Goal: Task Accomplishment & Management: Use online tool/utility

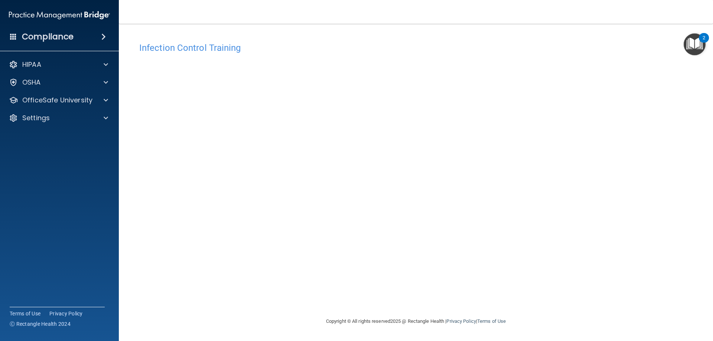
click at [520, 254] on div "Infection Control Training This course doesn’t expire until . Are you sure you …" at bounding box center [416, 178] width 564 height 278
click at [134, 208] on div "Infection Control Training This course doesn’t expire until . Are you sure you …" at bounding box center [416, 178] width 564 height 278
click at [129, 230] on main "Infection Control Training This course doesn’t expire until . Are you sure you …" at bounding box center [416, 182] width 594 height 317
click at [567, 196] on div "Infection Control Training This course doesn’t expire until . Are you sure you …" at bounding box center [416, 178] width 564 height 278
click at [655, 179] on div "Infection Control Training This course doesn’t expire until . Are you sure you …" at bounding box center [416, 178] width 564 height 278
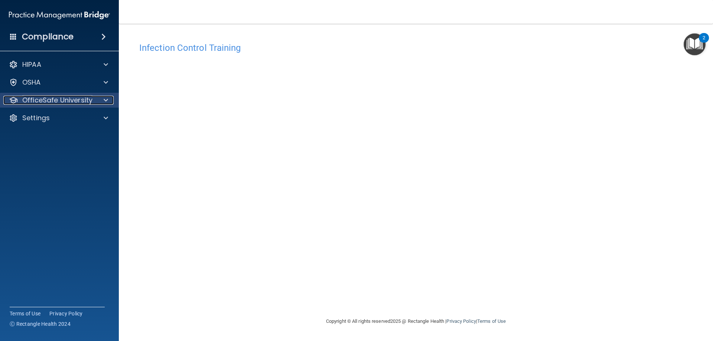
click at [71, 96] on p "OfficeSafe University" at bounding box center [57, 100] width 70 height 9
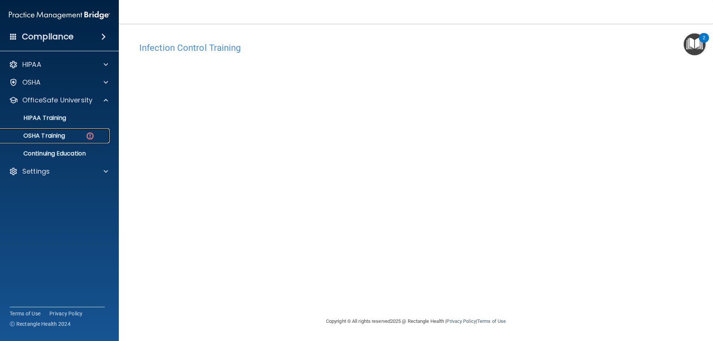
click at [82, 138] on div "OSHA Training" at bounding box center [55, 135] width 101 height 7
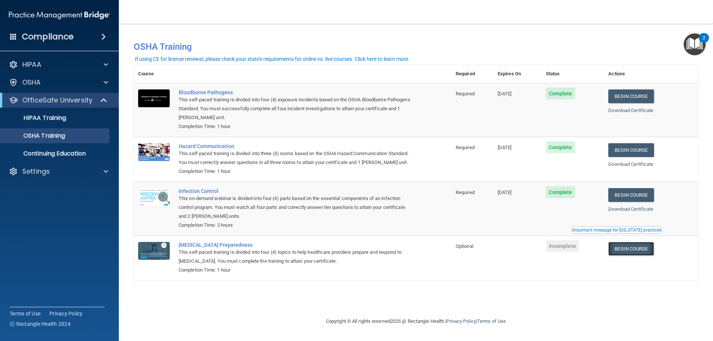
click at [639, 253] on link "Begin Course" at bounding box center [630, 249] width 45 height 14
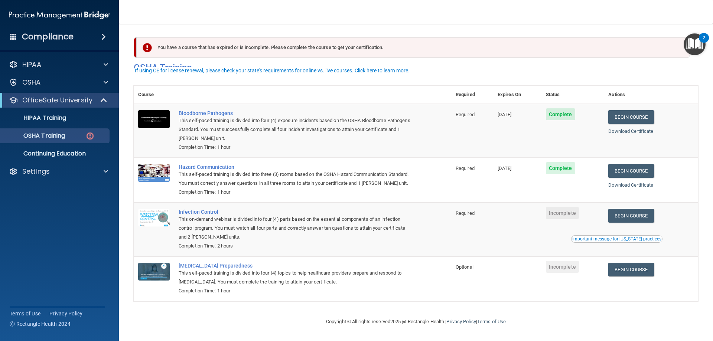
scroll to position [9, 0]
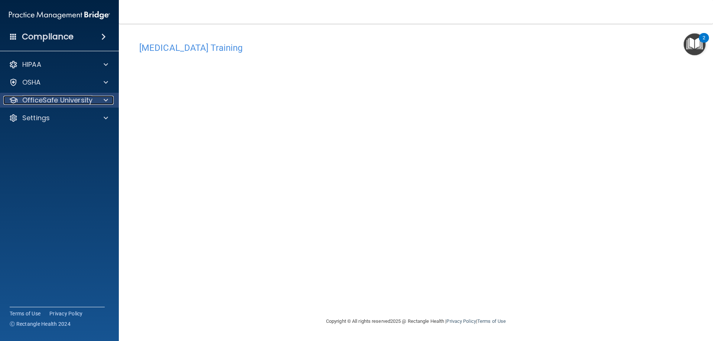
click at [85, 98] on p "OfficeSafe University" at bounding box center [57, 100] width 70 height 9
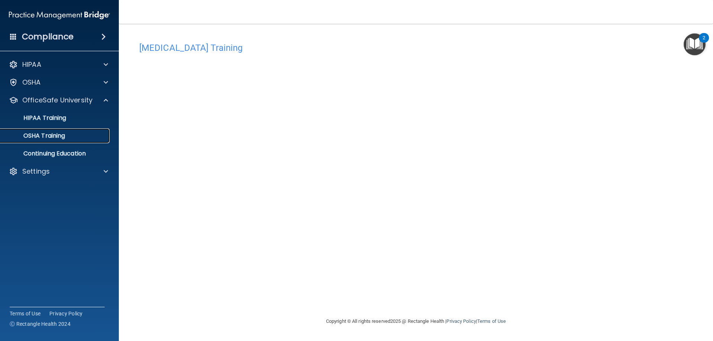
click at [85, 135] on div "OSHA Training" at bounding box center [55, 135] width 101 height 7
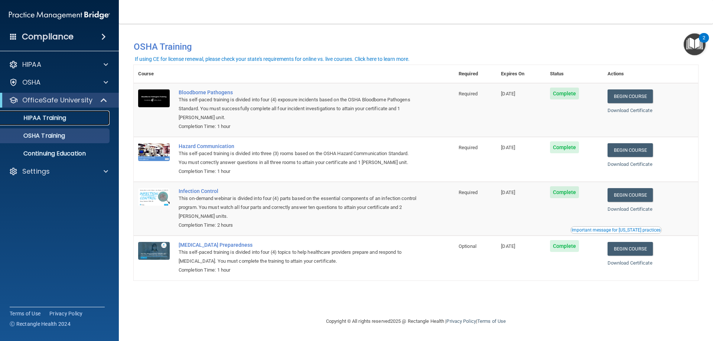
click at [65, 116] on p "HIPAA Training" at bounding box center [35, 117] width 61 height 7
